Goal: Browse casually: Explore the website without a specific task or goal

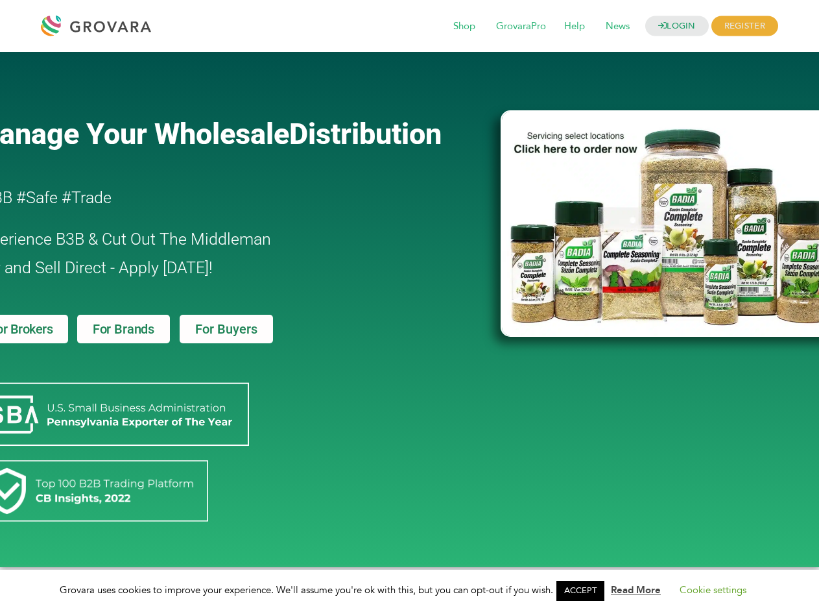
click at [584, 590] on link "ACCEPT" at bounding box center [581, 591] width 48 height 20
